Goal: Connect with others: Connect with others

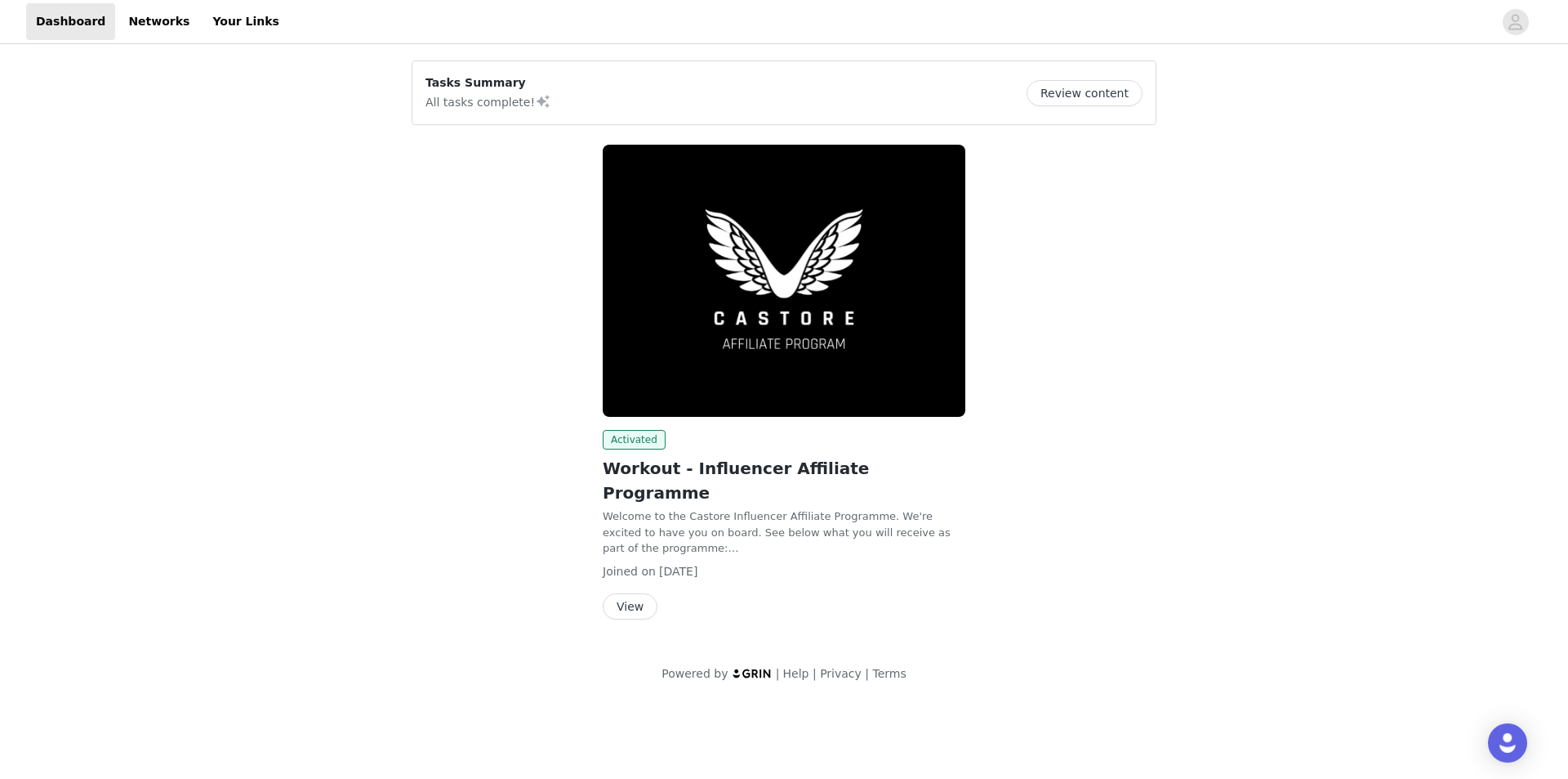
click at [629, 594] on button "View" at bounding box center [630, 606] width 55 height 26
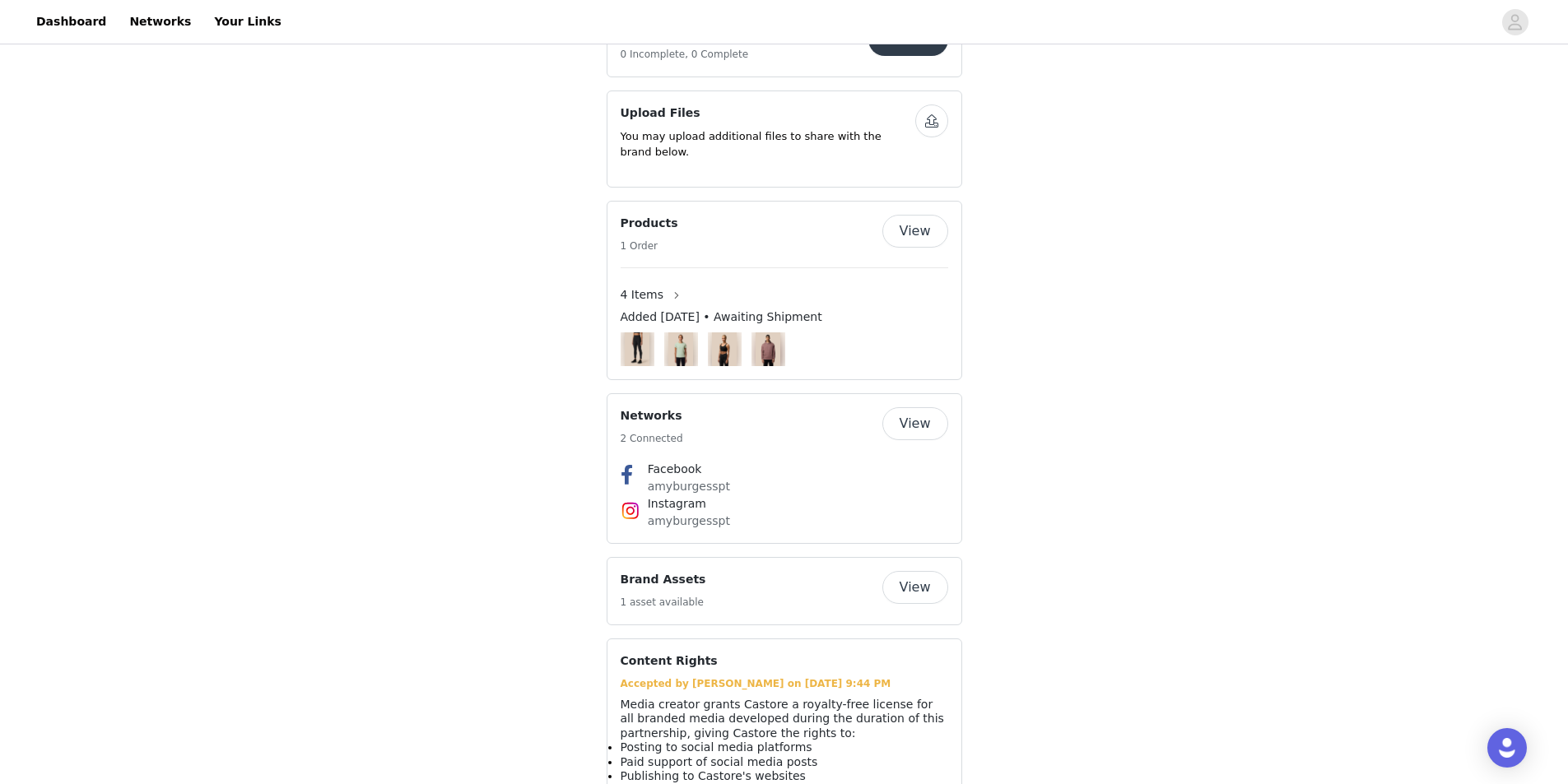
scroll to position [1050, 0]
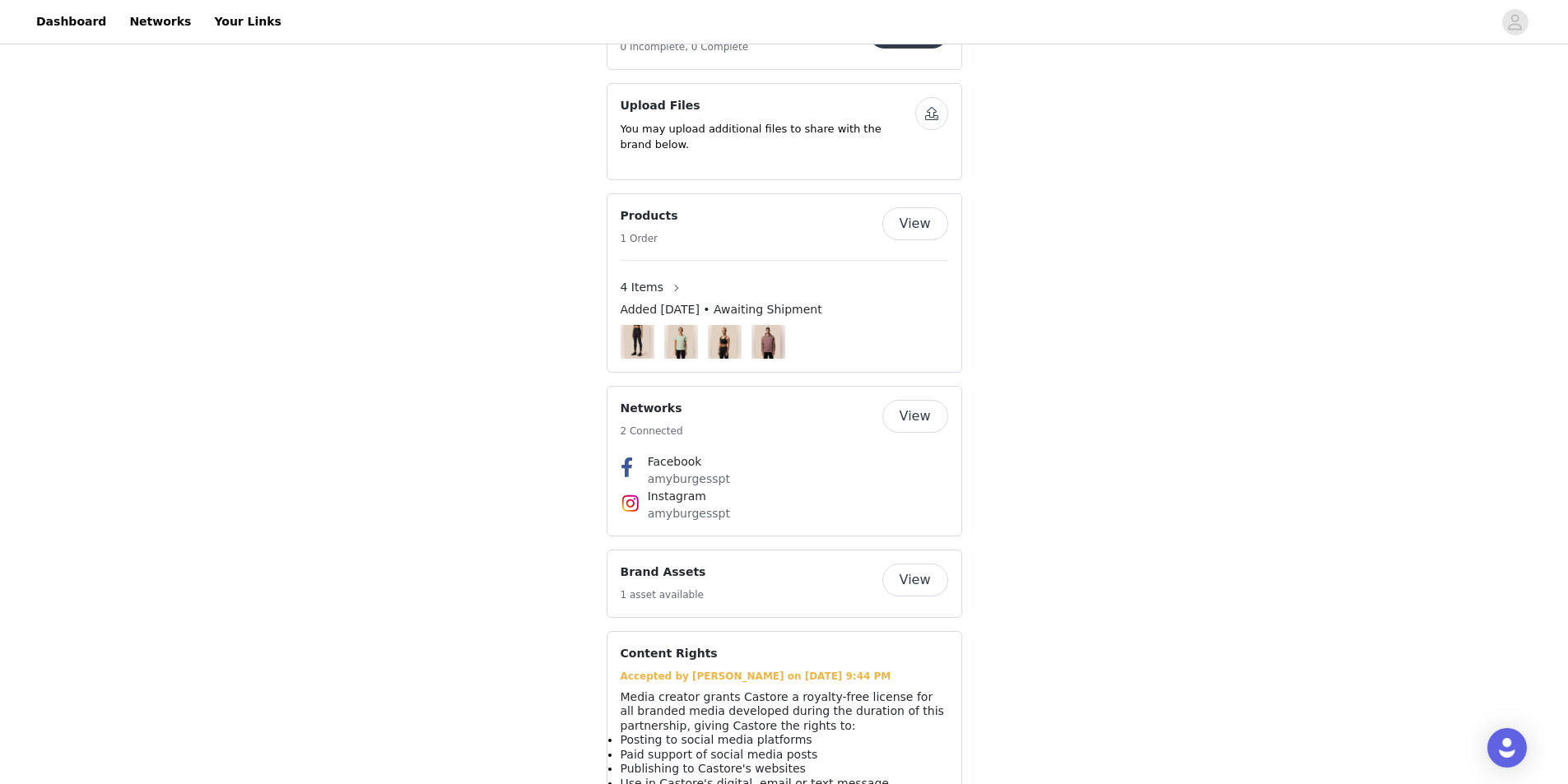
click at [914, 563] on button "View" at bounding box center [914, 579] width 66 height 32
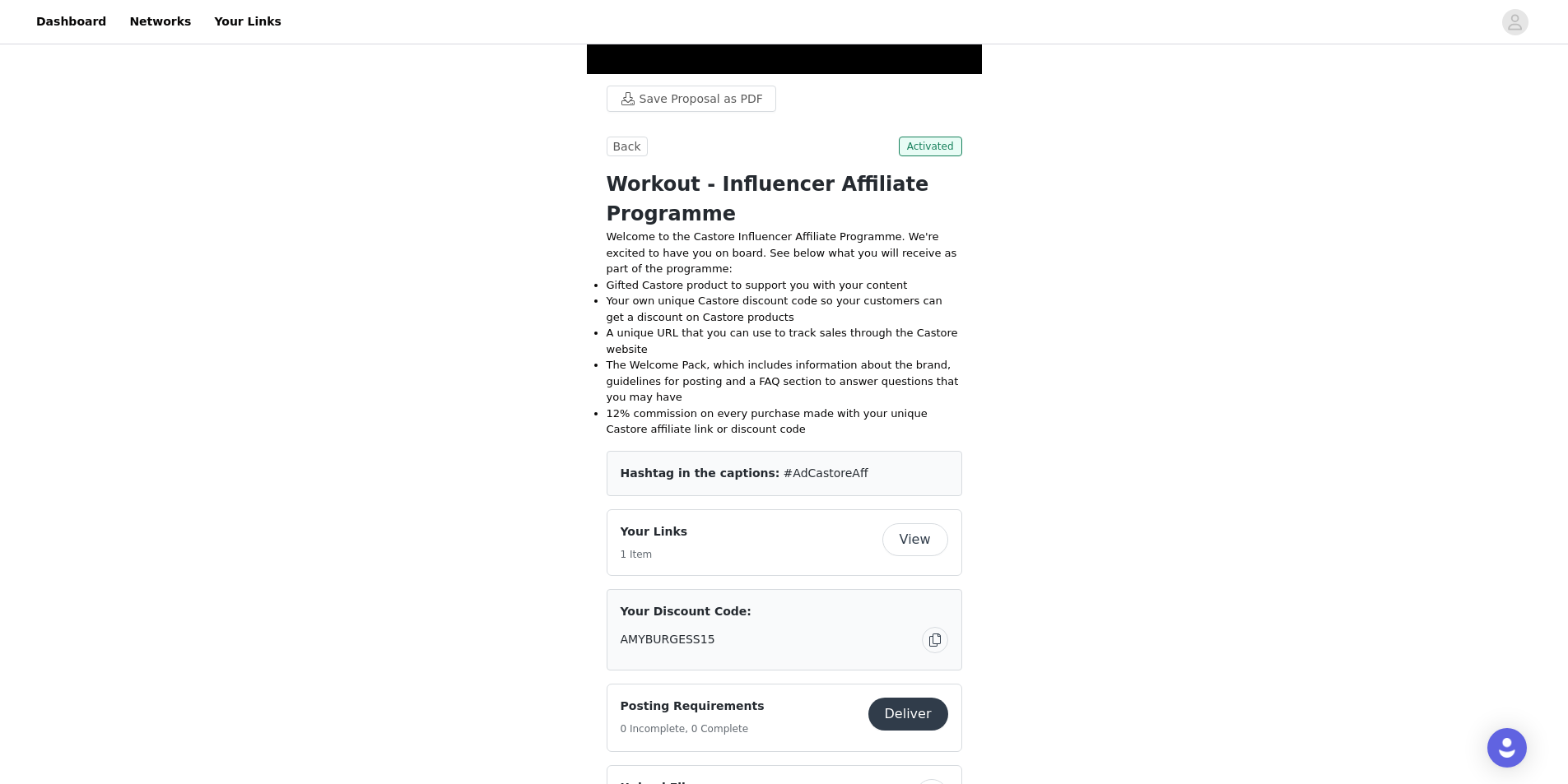
scroll to position [256, 0]
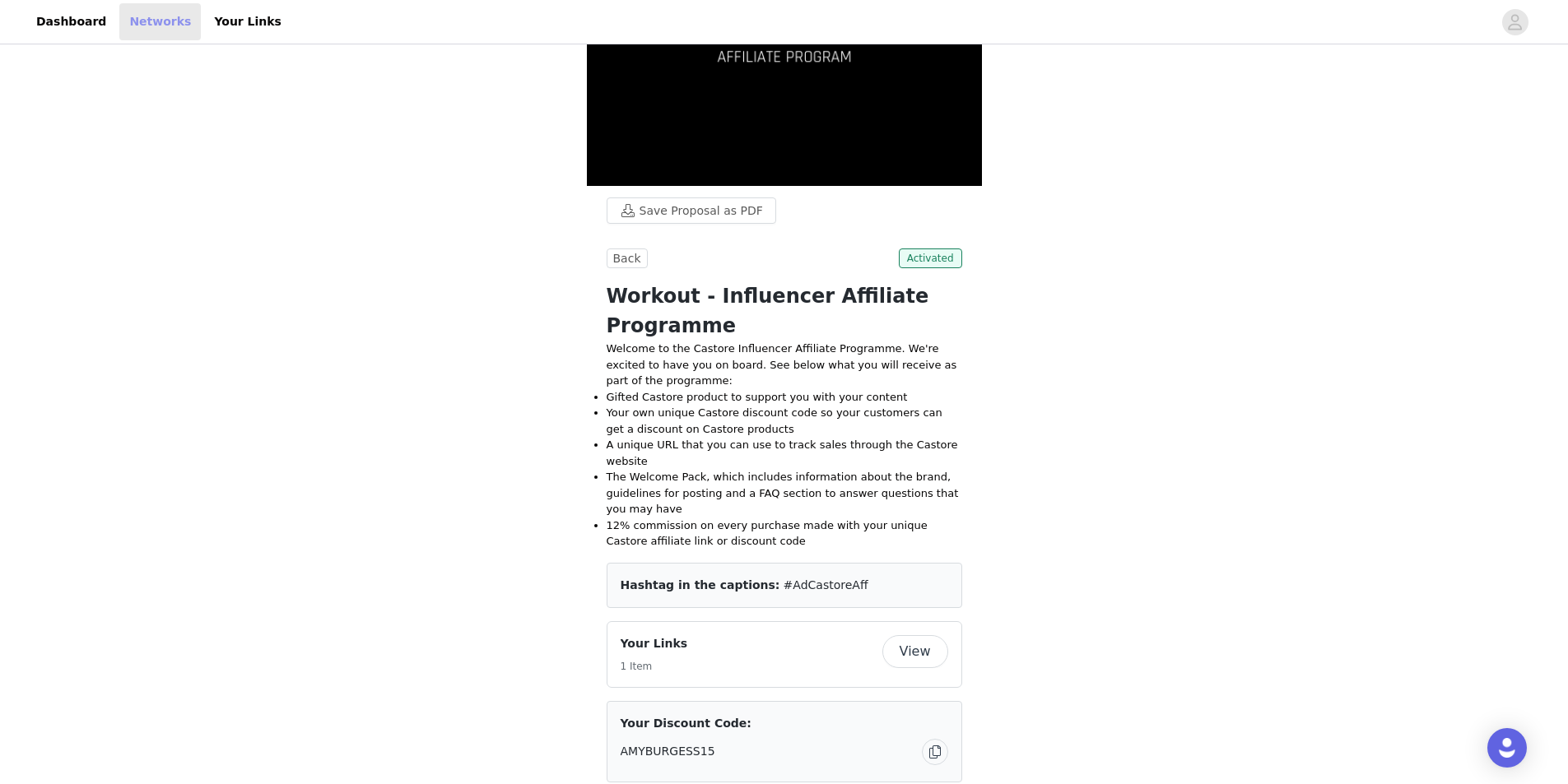
click at [144, 21] on link "Networks" at bounding box center [159, 22] width 82 height 37
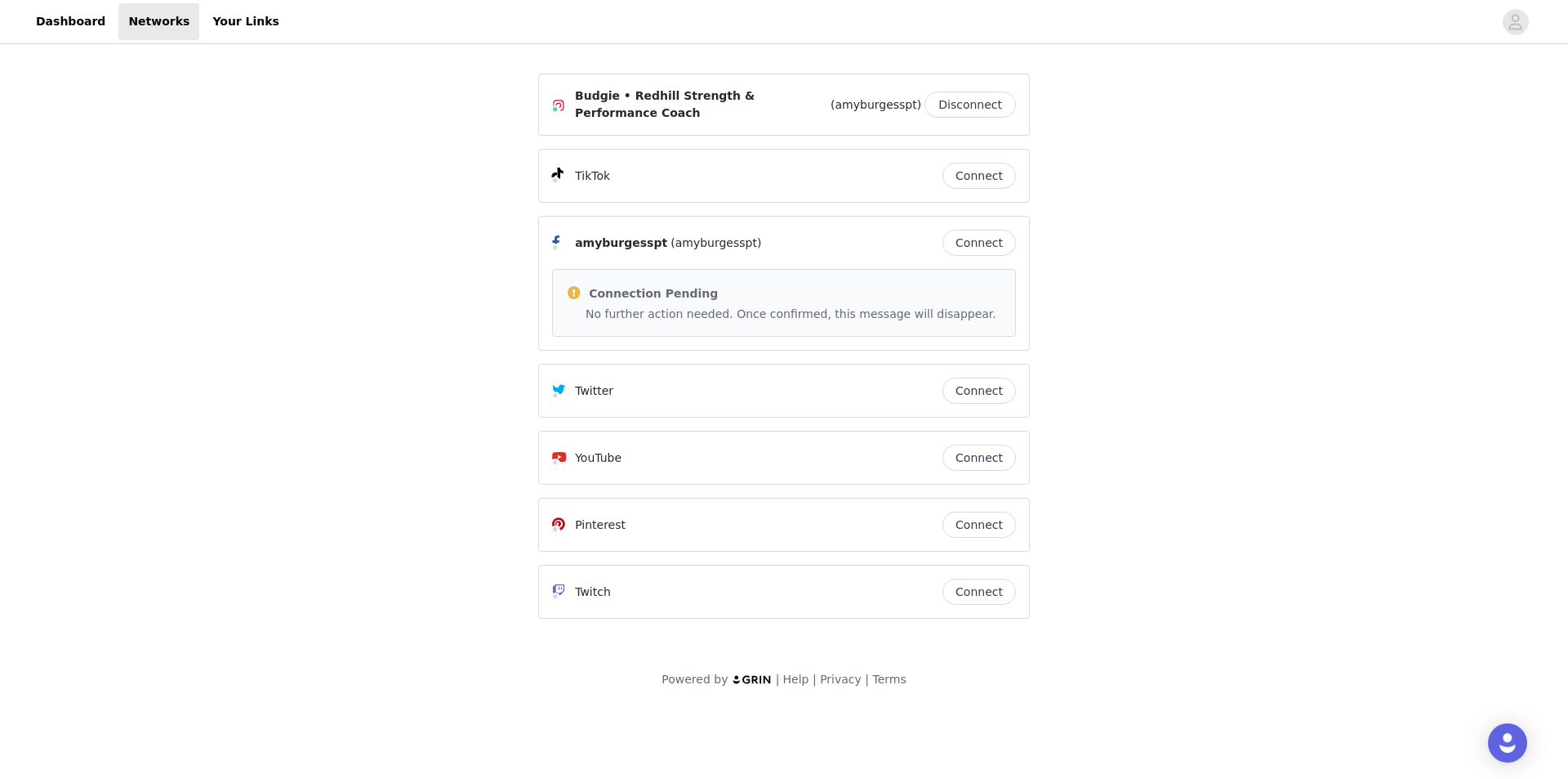
click at [986, 168] on button "Connect" at bounding box center [979, 176] width 73 height 26
click at [217, 11] on link "Your Links" at bounding box center [246, 21] width 87 height 37
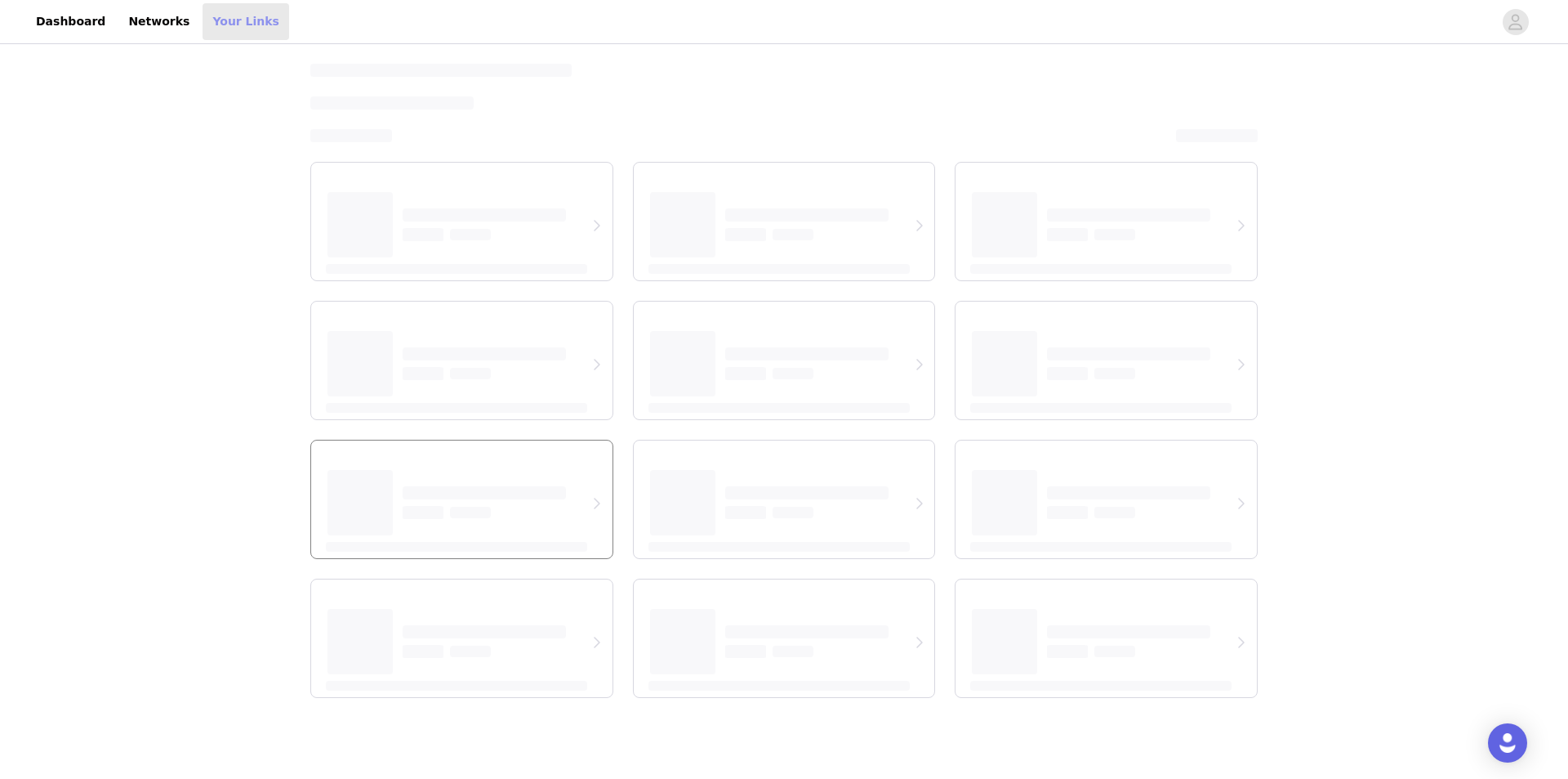
select select "12"
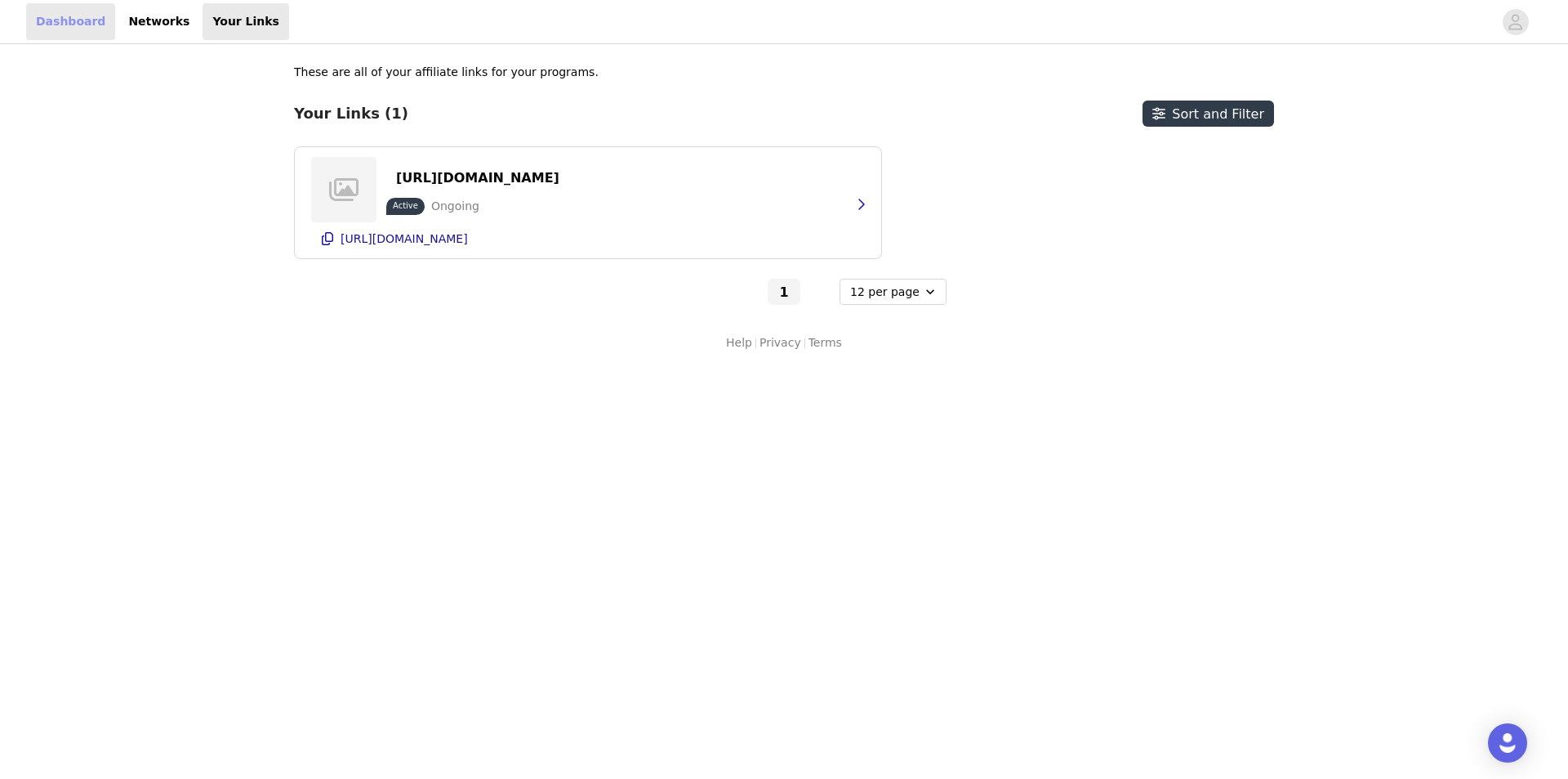
click at [65, 20] on link "Dashboard" at bounding box center [70, 21] width 89 height 37
